Goal: Information Seeking & Learning: Learn about a topic

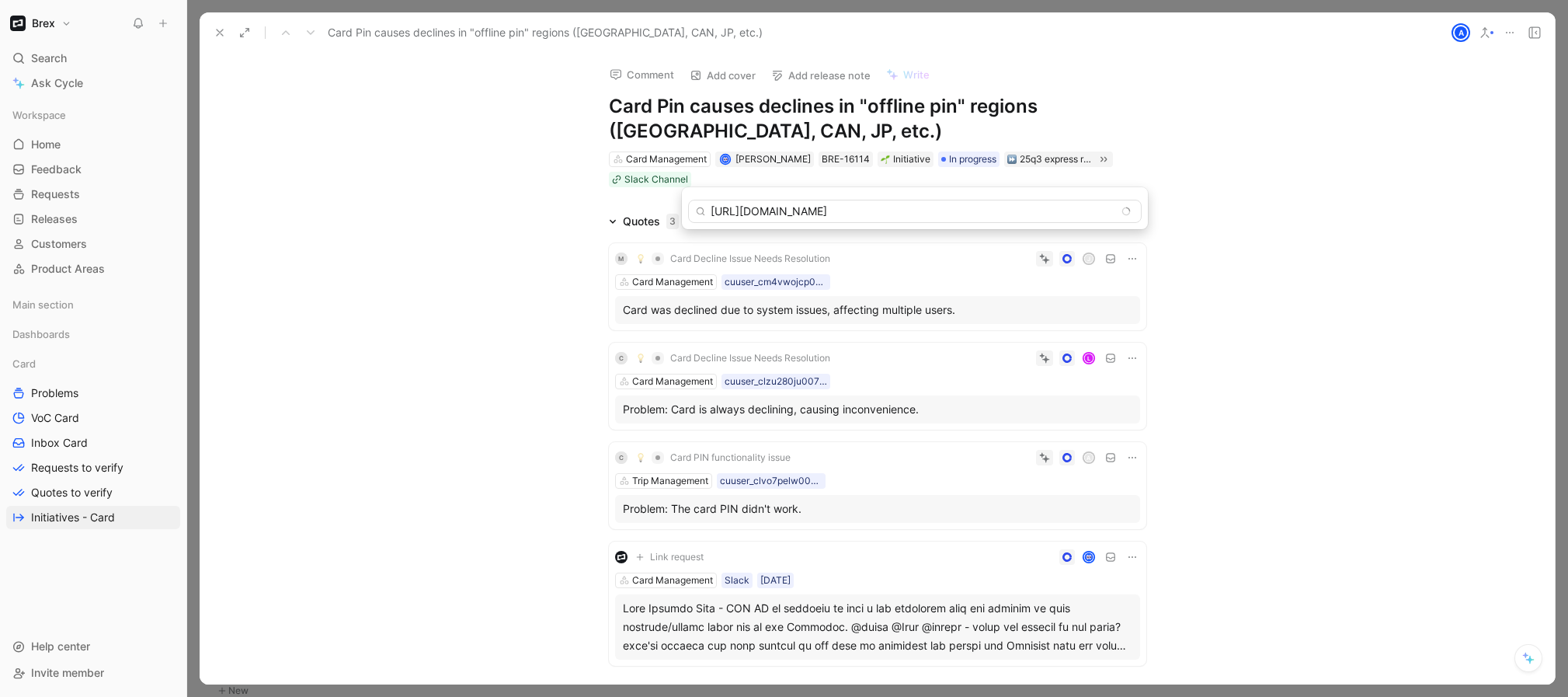
scroll to position [4552, 0]
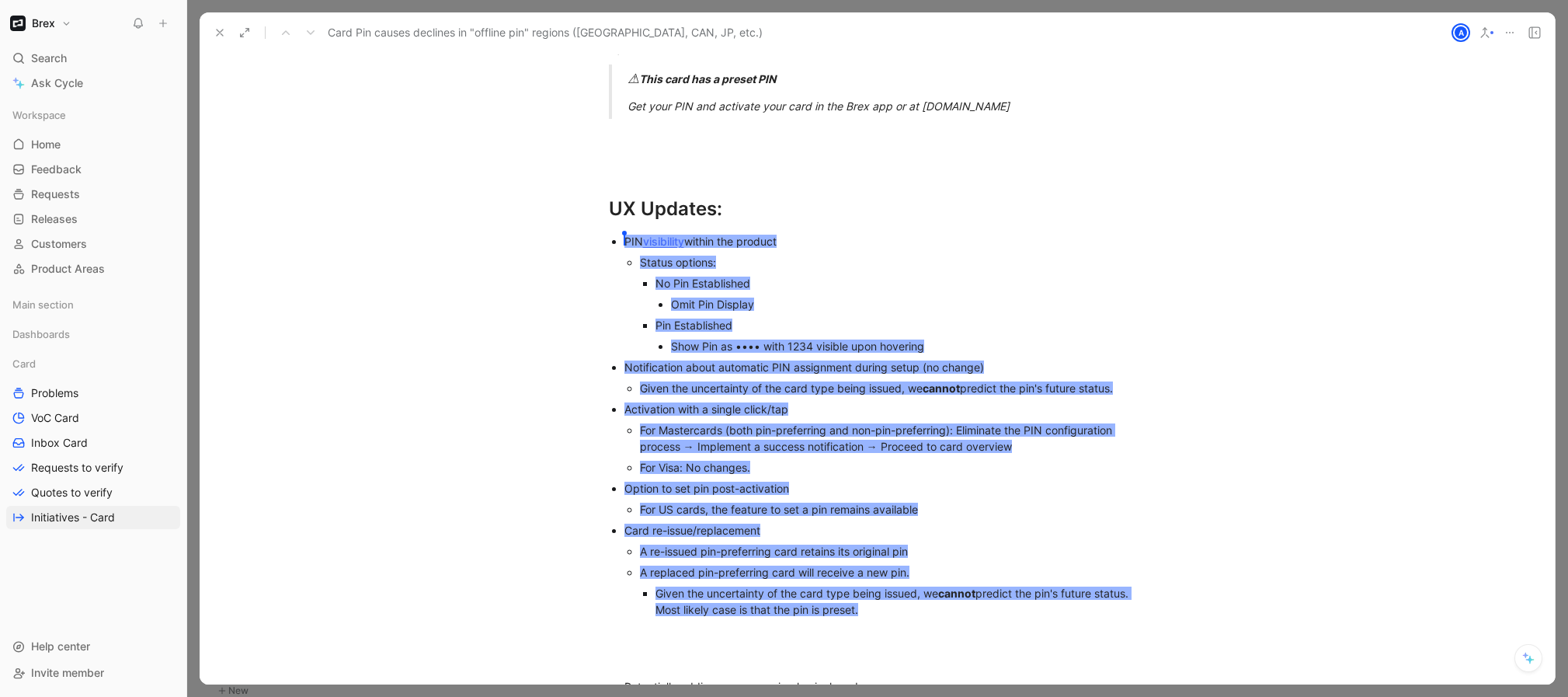
click at [849, 317] on div "Pin Established" at bounding box center [900, 325] width 490 height 16
drag, startPoint x: 940, startPoint y: 256, endPoint x: 1025, endPoint y: 196, distance: 104.0
click at [940, 255] on p "Status options:" at bounding box center [893, 263] width 506 height 21
click at [685, 174] on h1 "UX Updates:" at bounding box center [877, 202] width 596 height 54
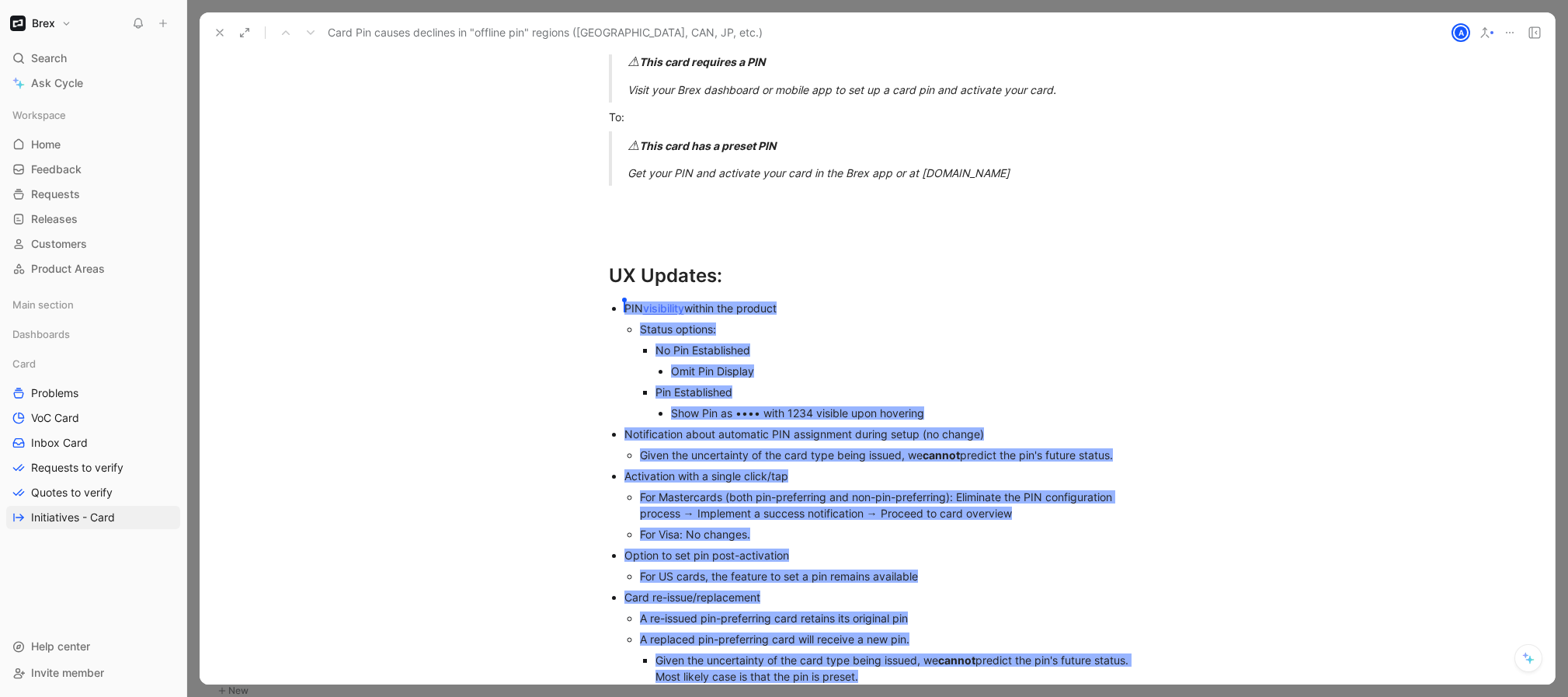
scroll to position [4585, 0]
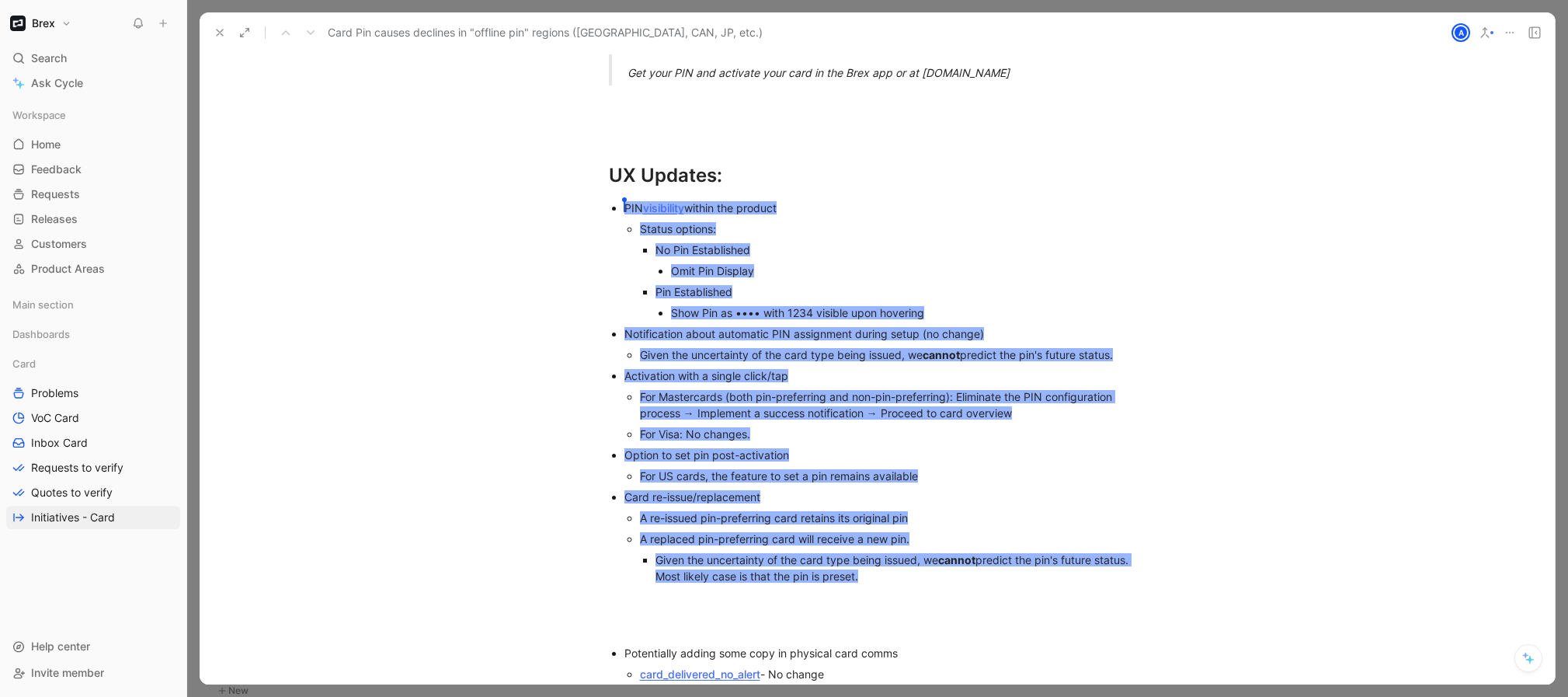
click at [925, 348] on span "cannot" at bounding box center [941, 355] width 37 height 14
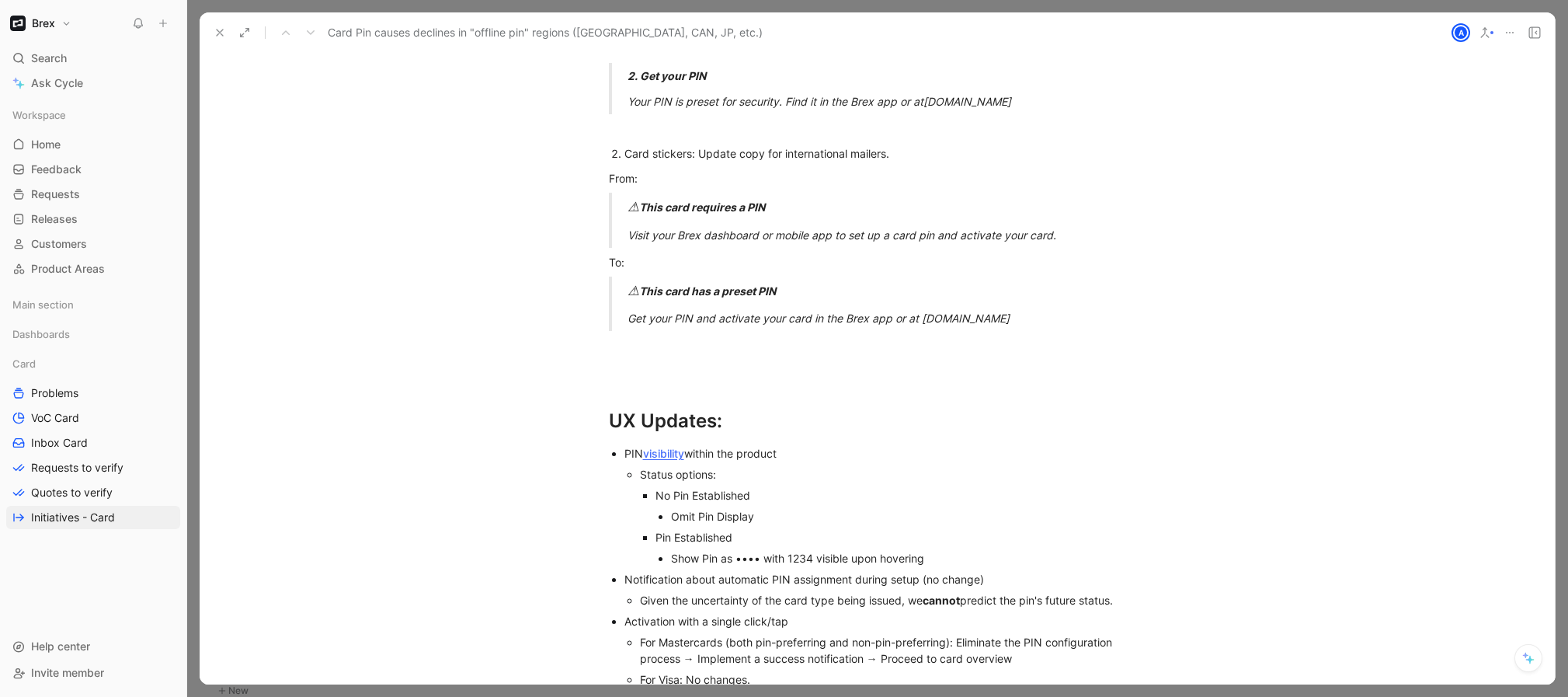
scroll to position [4340, 0]
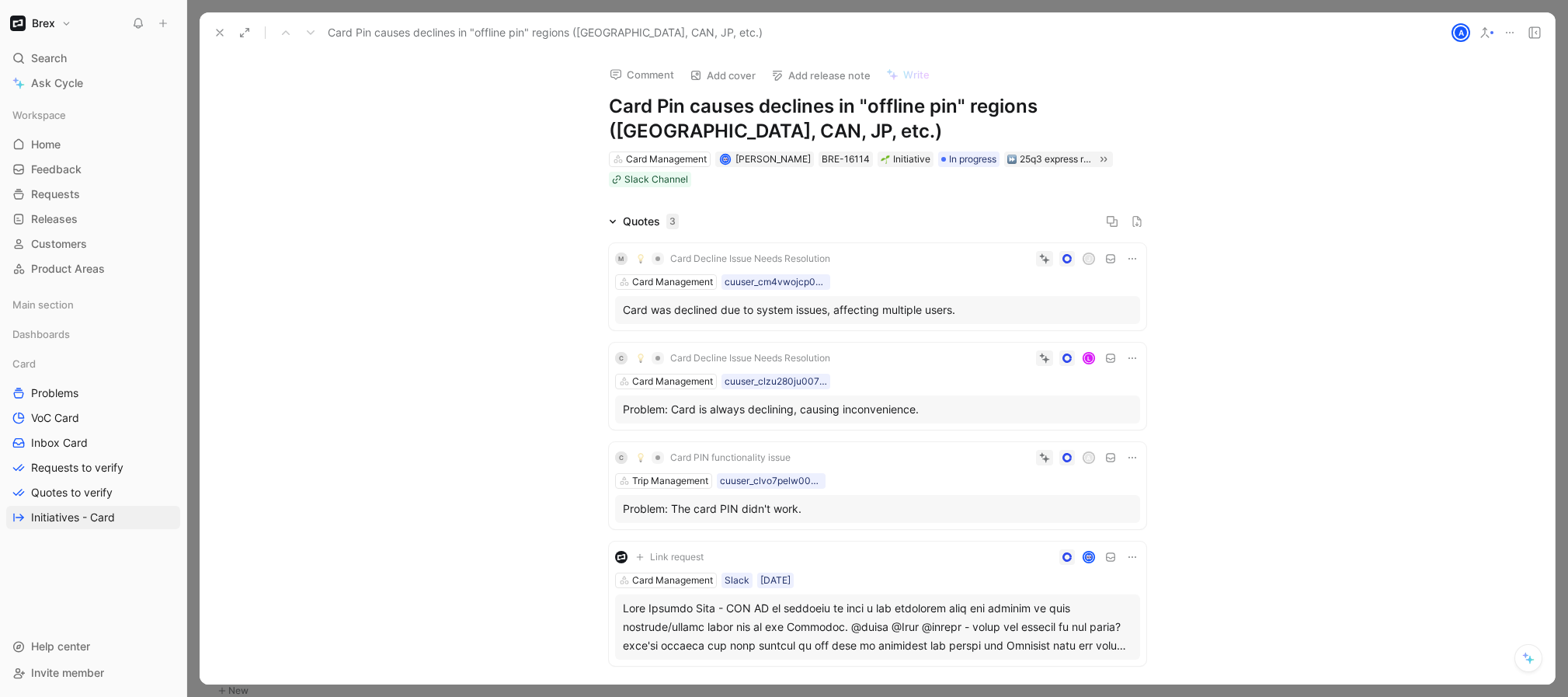
scroll to position [4628, 0]
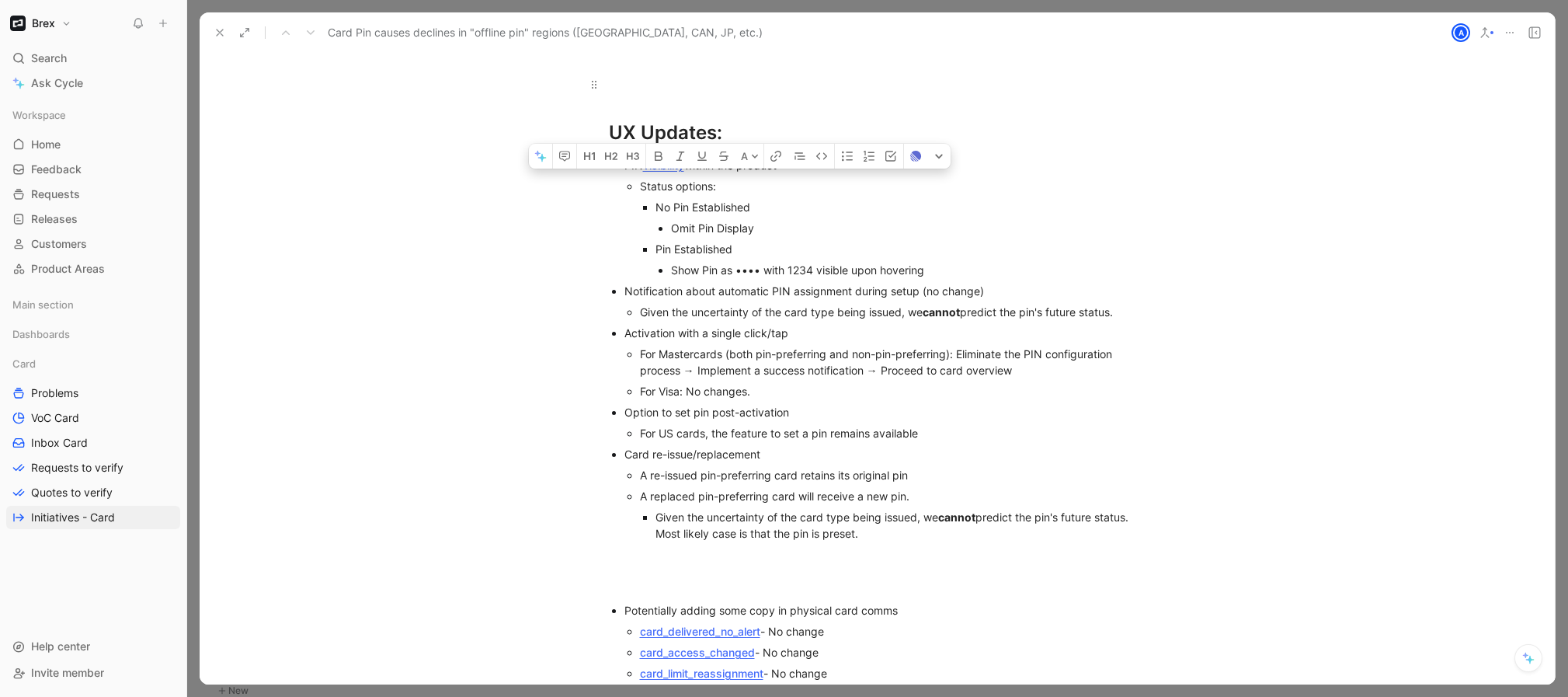
click at [862, 77] on div at bounding box center [877, 84] width 537 height 16
